Goal: Task Accomplishment & Management: Manage account settings

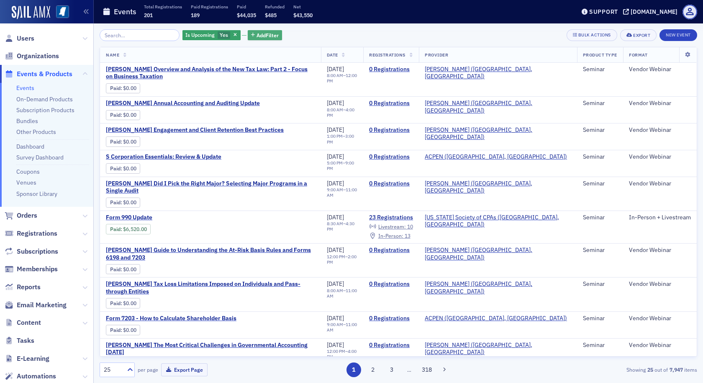
click at [256, 33] on span "Add Filter" at bounding box center [267, 35] width 22 height 8
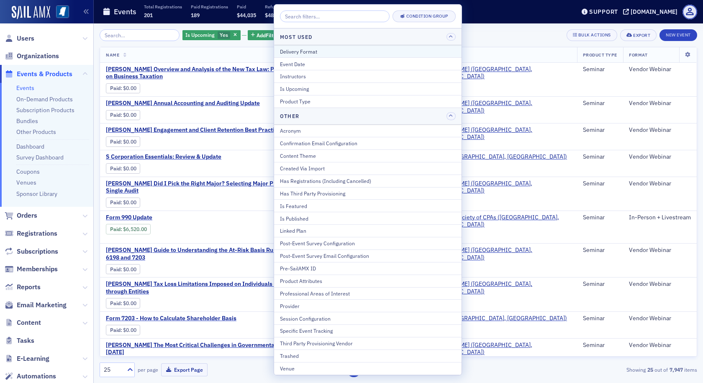
click at [281, 52] on div "Delivery Format" at bounding box center [368, 52] width 176 height 8
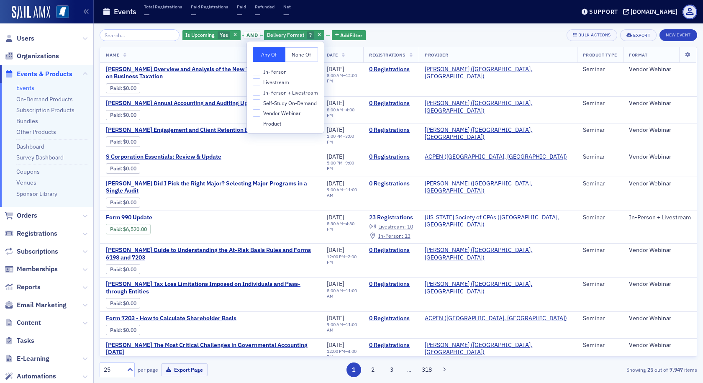
click at [276, 92] on span "In-Person + Livestream" at bounding box center [290, 92] width 55 height 7
click at [260, 92] on input "In-Person + Livestream" at bounding box center [257, 93] width 8 height 8
checkbox input "true"
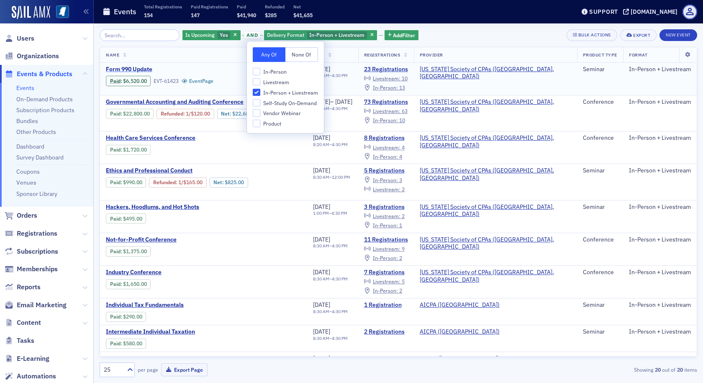
click at [141, 69] on span "Form 990 Update" at bounding box center [176, 70] width 141 height 8
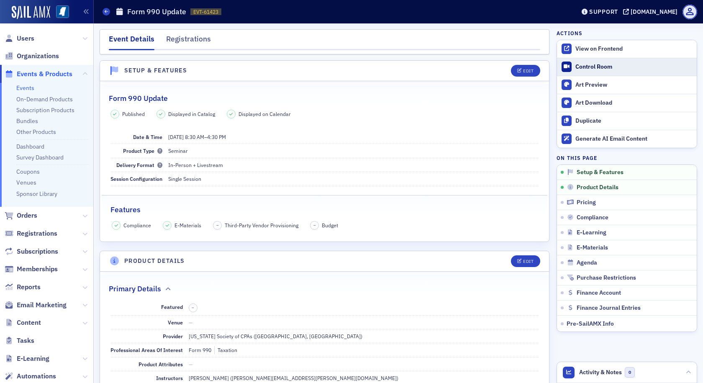
click at [575, 65] on div "Control Room" at bounding box center [633, 67] width 117 height 8
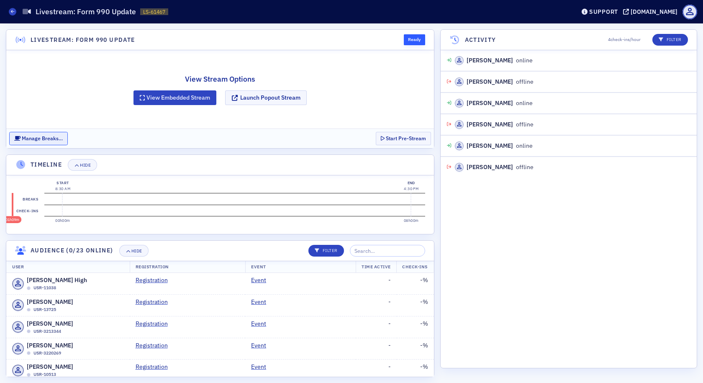
click at [48, 137] on button "Manage Breaks…" at bounding box center [38, 138] width 59 height 13
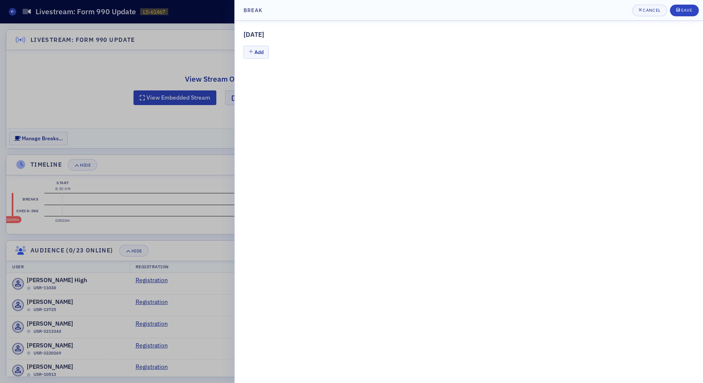
click at [54, 136] on div at bounding box center [351, 191] width 703 height 383
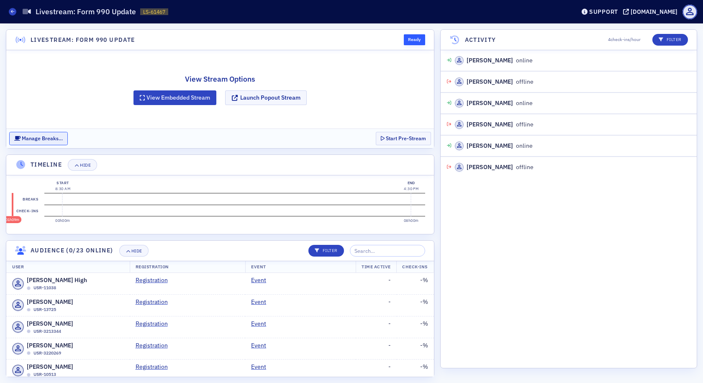
click at [55, 136] on button "Manage Breaks…" at bounding box center [38, 138] width 59 height 13
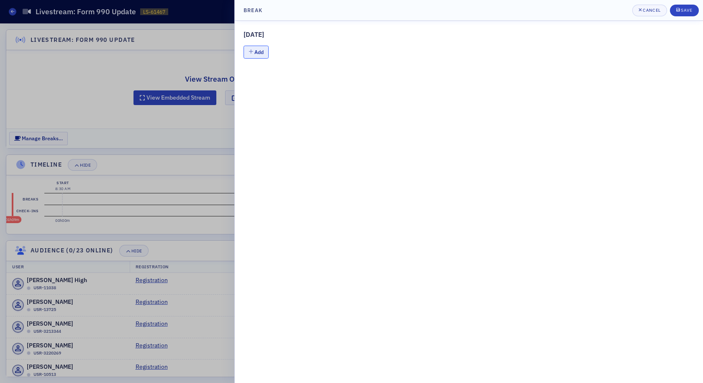
click at [248, 52] on icon "button" at bounding box center [250, 51] width 5 height 5
click at [272, 64] on input "text" at bounding box center [306, 65] width 90 height 15
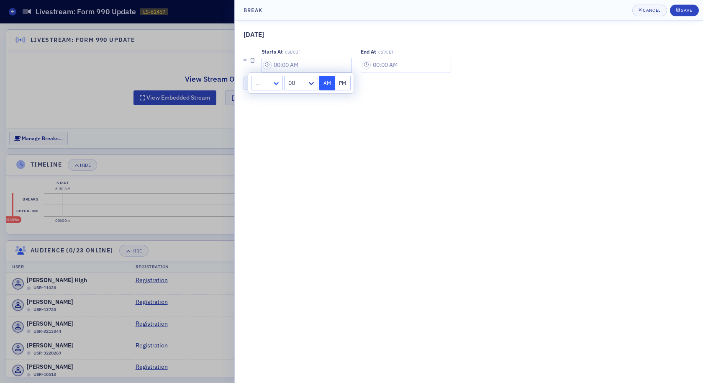
click at [275, 79] on icon at bounding box center [276, 83] width 8 height 8
click at [264, 169] on div "8" at bounding box center [266, 168] width 20 height 9
click at [302, 85] on div at bounding box center [296, 83] width 19 height 10
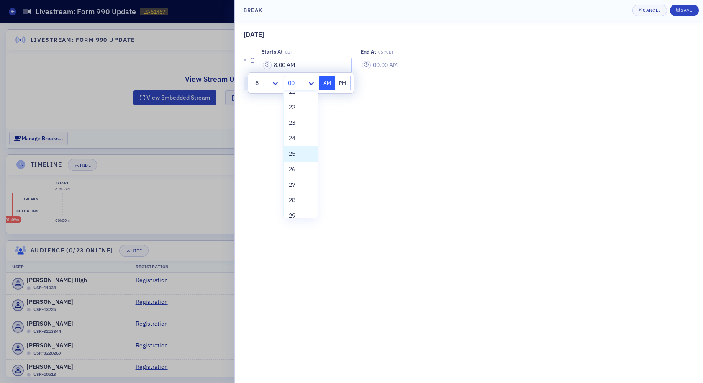
click at [293, 153] on span "25" at bounding box center [292, 153] width 7 height 9
click at [327, 80] on button "AM" at bounding box center [327, 83] width 16 height 15
click at [375, 68] on input "text" at bounding box center [406, 65] width 90 height 15
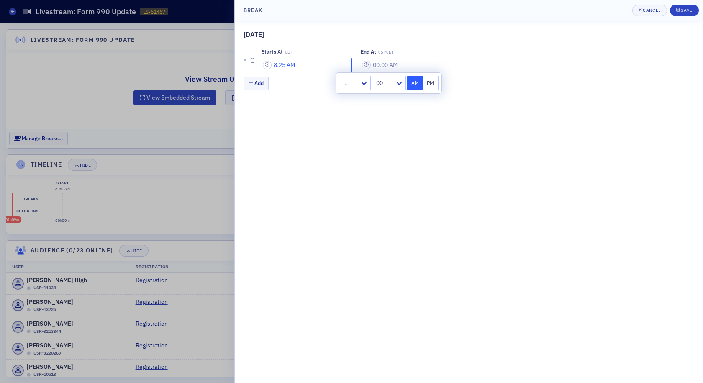
click at [285, 66] on input "8:25 AM" at bounding box center [306, 65] width 90 height 15
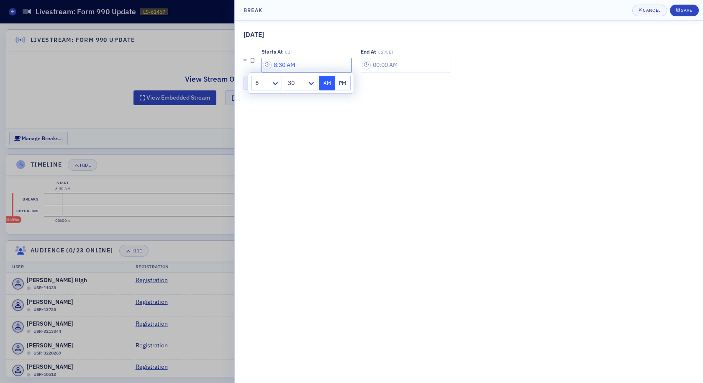
type input "8:30 AM"
click at [364, 61] on input "text" at bounding box center [406, 65] width 90 height 15
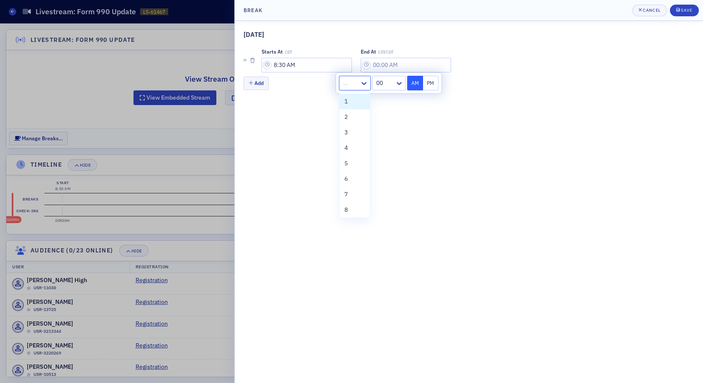
click at [358, 84] on div at bounding box center [350, 83] width 17 height 10
click at [348, 146] on div "4" at bounding box center [354, 147] width 20 height 9
click at [432, 80] on button "PM" at bounding box center [431, 83] width 16 height 15
click at [259, 82] on button "Add" at bounding box center [255, 83] width 25 height 13
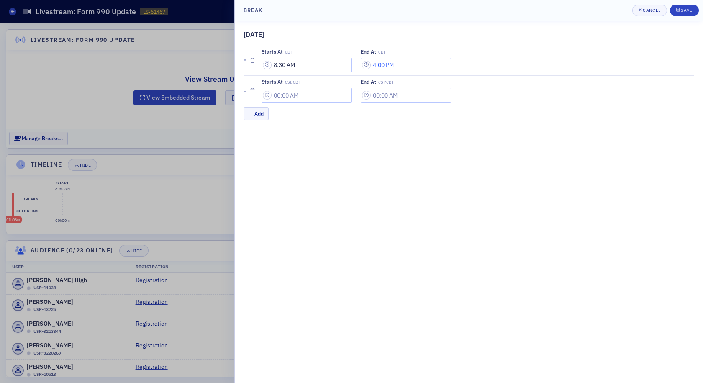
drag, startPoint x: 379, startPoint y: 66, endPoint x: 362, endPoint y: 60, distance: 18.5
click at [362, 60] on input "4:00 PM" at bounding box center [406, 65] width 90 height 15
click at [362, 82] on icon at bounding box center [363, 83] width 8 height 8
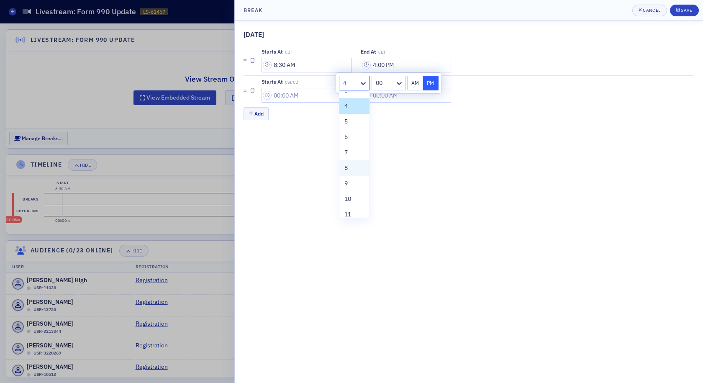
click at [351, 166] on div "8" at bounding box center [354, 168] width 20 height 9
click at [379, 82] on div at bounding box center [384, 83] width 19 height 10
click at [383, 136] on span "40" at bounding box center [379, 135] width 7 height 9
click at [417, 80] on button "AM" at bounding box center [415, 83] width 16 height 15
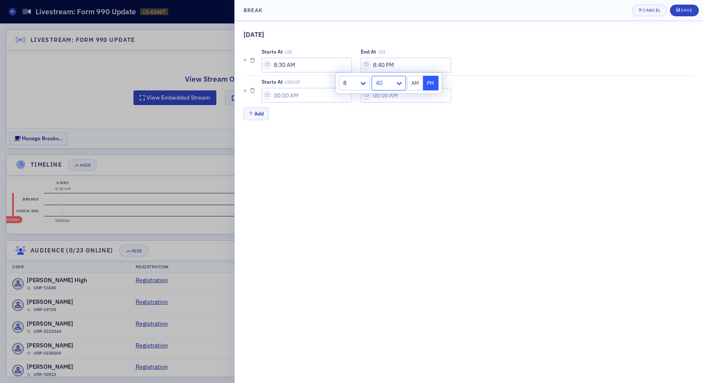
type input "8:40 AM"
click at [307, 93] on input "text" at bounding box center [306, 95] width 90 height 15
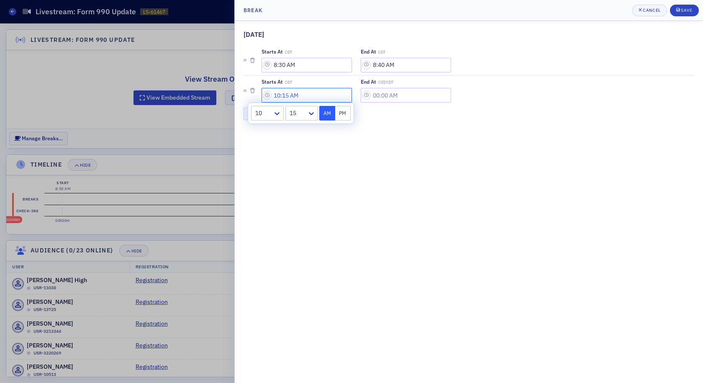
type input "10:15 AM"
click at [327, 109] on button "AM" at bounding box center [327, 113] width 16 height 15
click at [361, 97] on input "text" at bounding box center [406, 95] width 90 height 15
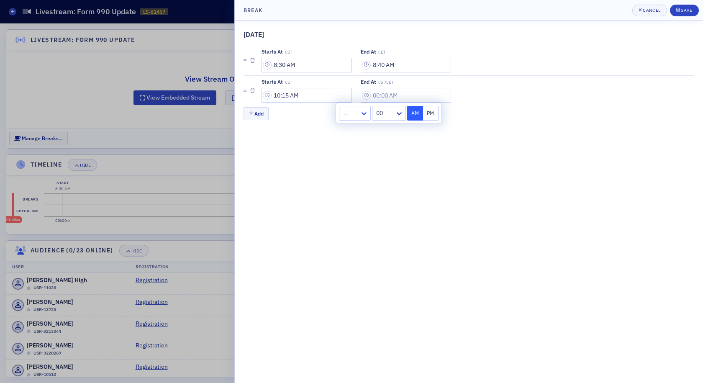
click at [361, 111] on icon at bounding box center [364, 113] width 8 height 8
click at [358, 205] on div "10" at bounding box center [354, 207] width 20 height 9
click at [385, 119] on div "00" at bounding box center [384, 113] width 21 height 12
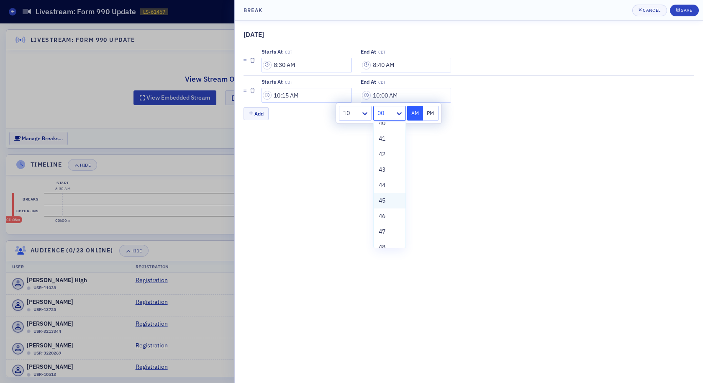
click at [382, 202] on span "45" at bounding box center [382, 200] width 7 height 9
type input "10:45 AM"
click at [413, 114] on button "AM" at bounding box center [415, 113] width 16 height 15
click at [255, 115] on button "Add" at bounding box center [255, 113] width 25 height 13
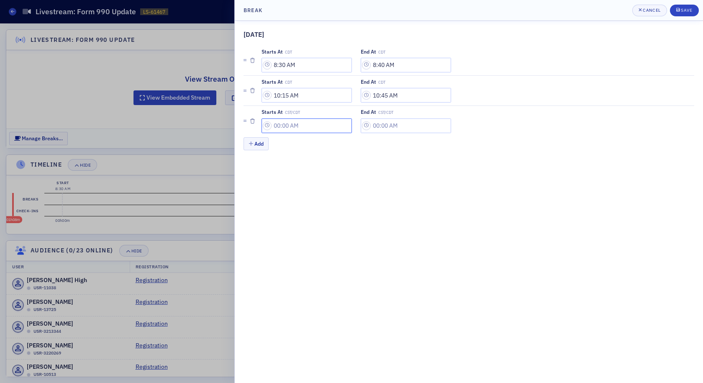
click at [273, 129] on input "text" at bounding box center [306, 125] width 90 height 15
type input "11:55 AM"
click at [331, 150] on div "Add" at bounding box center [468, 144] width 451 height 15
click at [361, 123] on input "text" at bounding box center [406, 125] width 90 height 15
type input "12:40 PM"
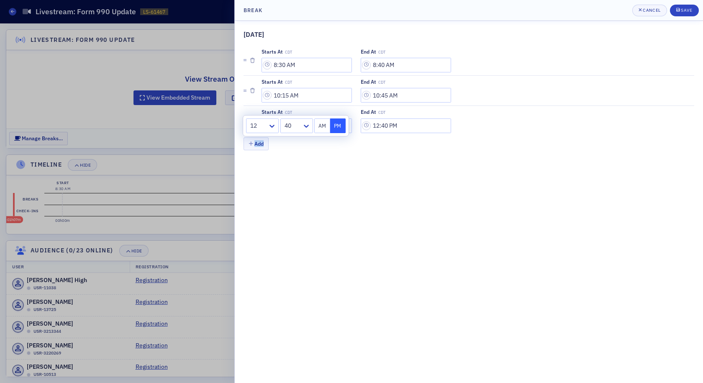
click at [289, 147] on div "Add" at bounding box center [468, 144] width 451 height 15
click at [260, 146] on button "Add" at bounding box center [255, 143] width 25 height 13
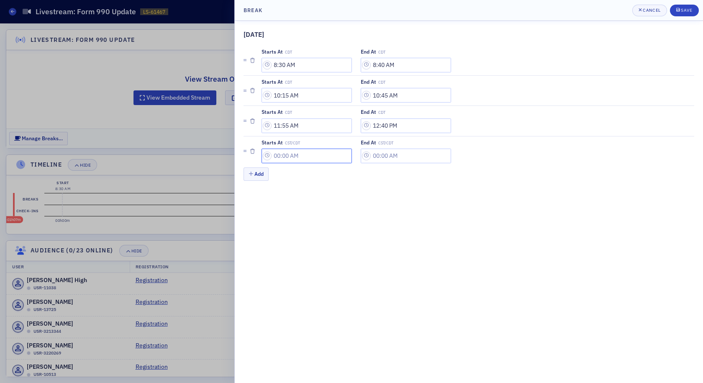
click at [276, 156] on input "text" at bounding box center [306, 155] width 90 height 15
click at [277, 154] on input "text" at bounding box center [306, 155] width 90 height 15
click at [274, 154] on input "text" at bounding box center [306, 155] width 90 height 15
click at [357, 159] on div at bounding box center [355, 156] width 17 height 10
click at [351, 190] on span "2" at bounding box center [350, 189] width 3 height 9
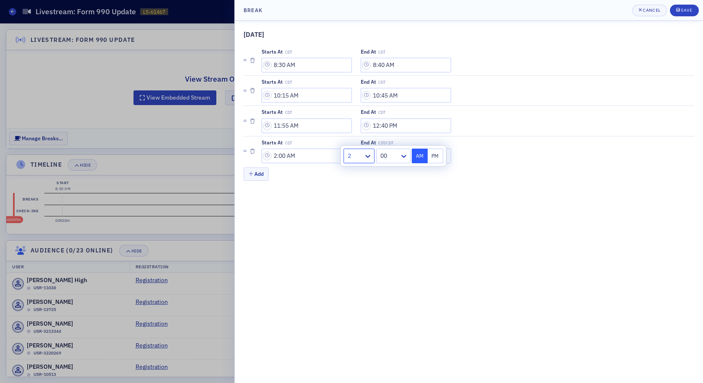
click at [381, 157] on div at bounding box center [388, 156] width 19 height 10
click at [385, 199] on span "15" at bounding box center [384, 197] width 7 height 9
click at [432, 156] on button "PM" at bounding box center [435, 155] width 16 height 15
type input "2:15 PM"
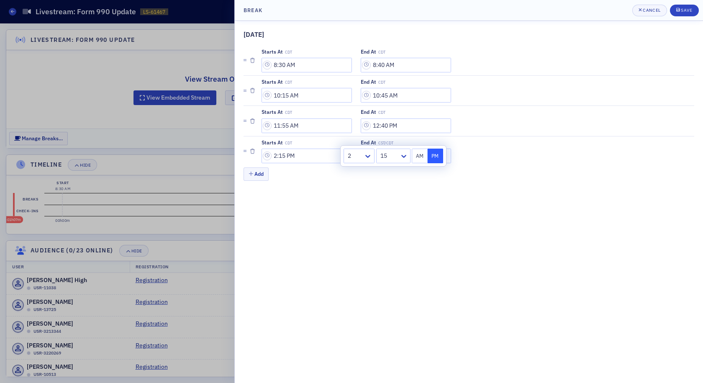
click at [385, 182] on div "Add" at bounding box center [468, 174] width 451 height 15
click at [361, 157] on input "text" at bounding box center [406, 155] width 90 height 15
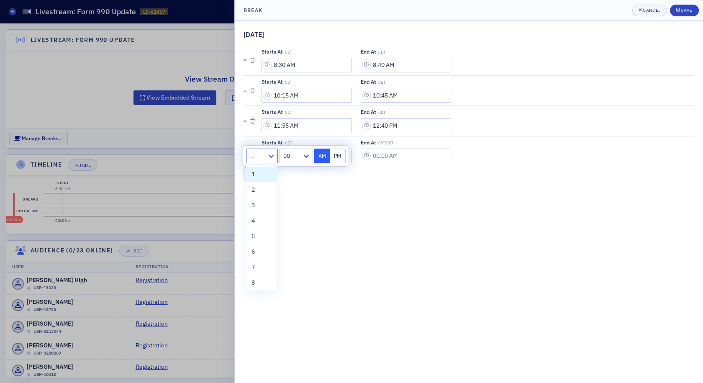
click at [271, 154] on icon at bounding box center [271, 156] width 8 height 8
click at [264, 191] on div "2" at bounding box center [261, 189] width 20 height 9
click at [295, 159] on div at bounding box center [291, 156] width 19 height 10
click at [289, 243] on span "45" at bounding box center [287, 243] width 7 height 9
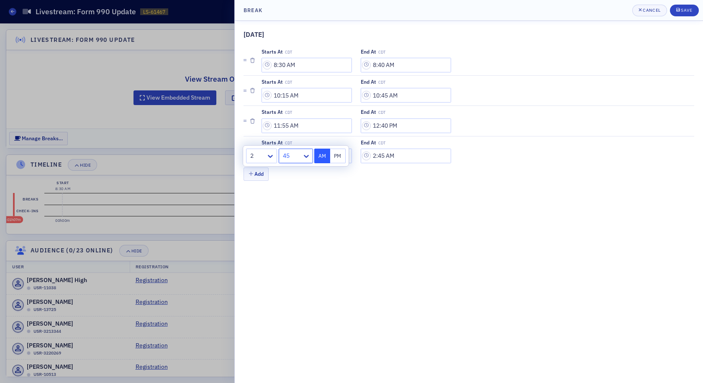
click at [337, 157] on button "PM" at bounding box center [338, 155] width 16 height 15
type input "2:45 PM"
click at [328, 176] on div "Add" at bounding box center [468, 174] width 451 height 15
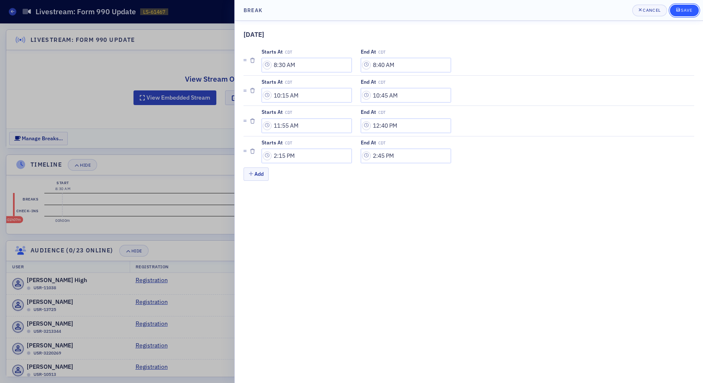
click at [683, 15] on button "Save" at bounding box center [684, 11] width 29 height 12
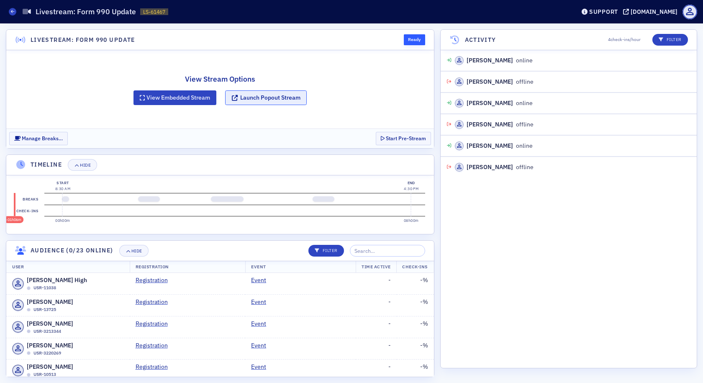
click at [269, 100] on button "Launch Popout Stream" at bounding box center [266, 97] width 82 height 15
